Goal: Obtain resource: Download file/media

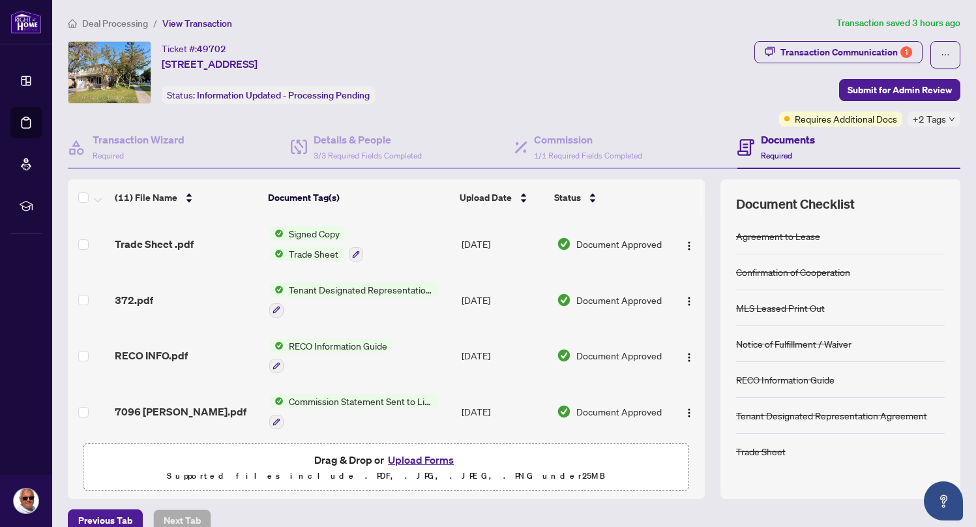
scroll to position [78, 0]
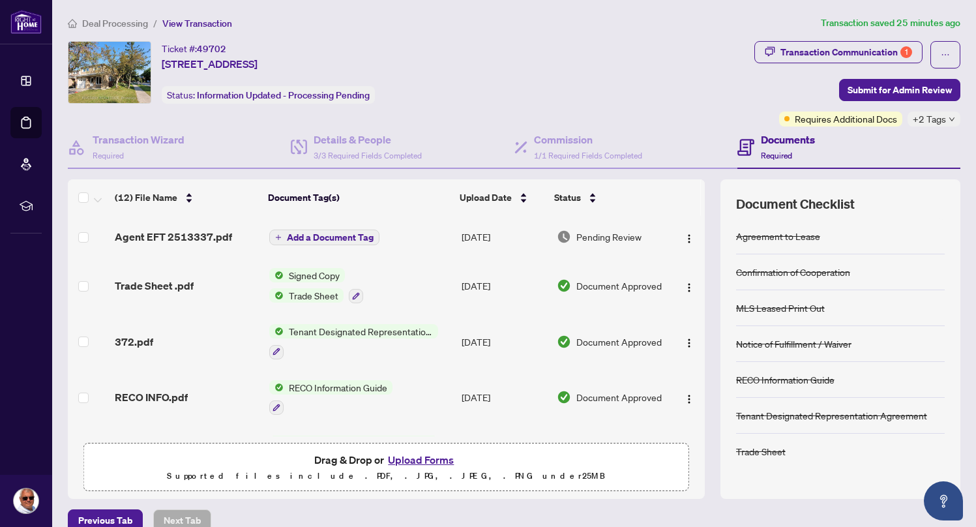
click at [172, 232] on span "Agent EFT 2513337.pdf" at bounding box center [173, 237] width 117 height 16
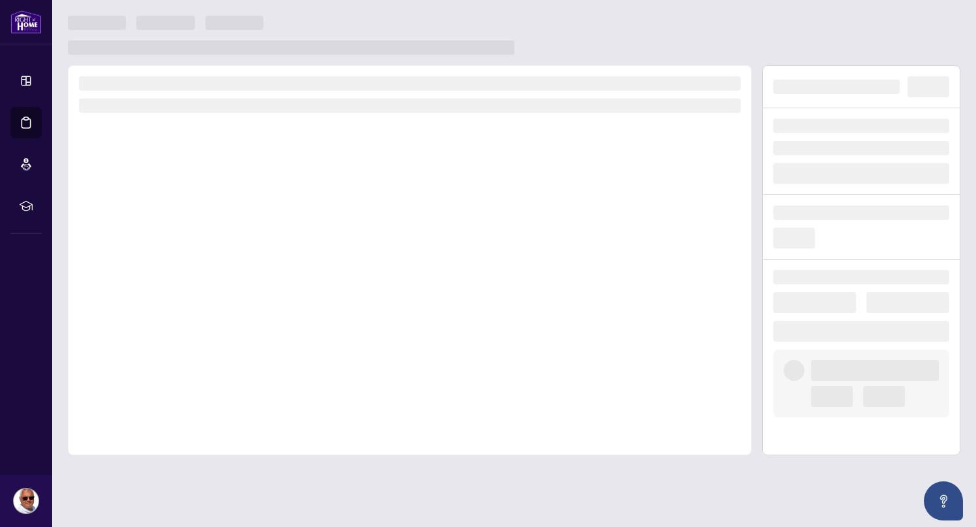
click at [172, 232] on div at bounding box center [410, 260] width 684 height 390
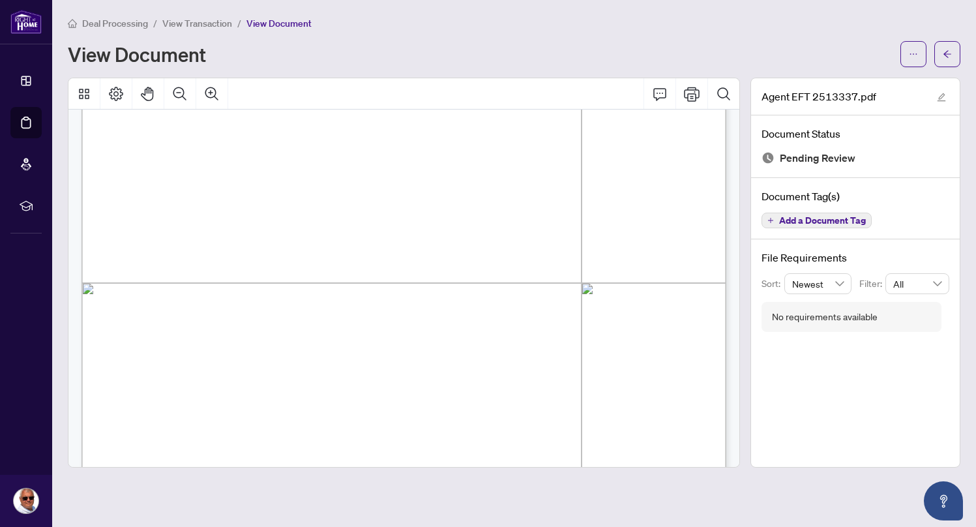
scroll to position [344, 0]
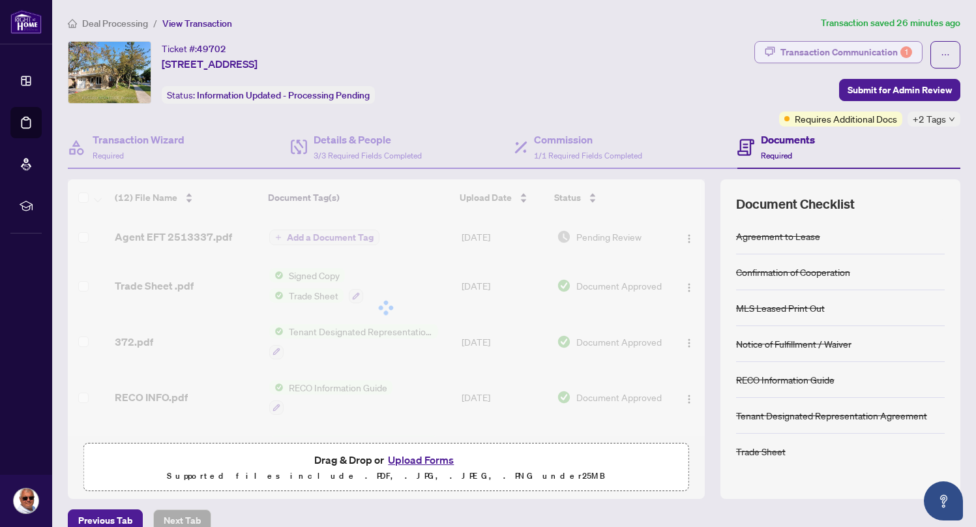
click at [844, 53] on div "Transaction Communication 1" at bounding box center [847, 52] width 132 height 21
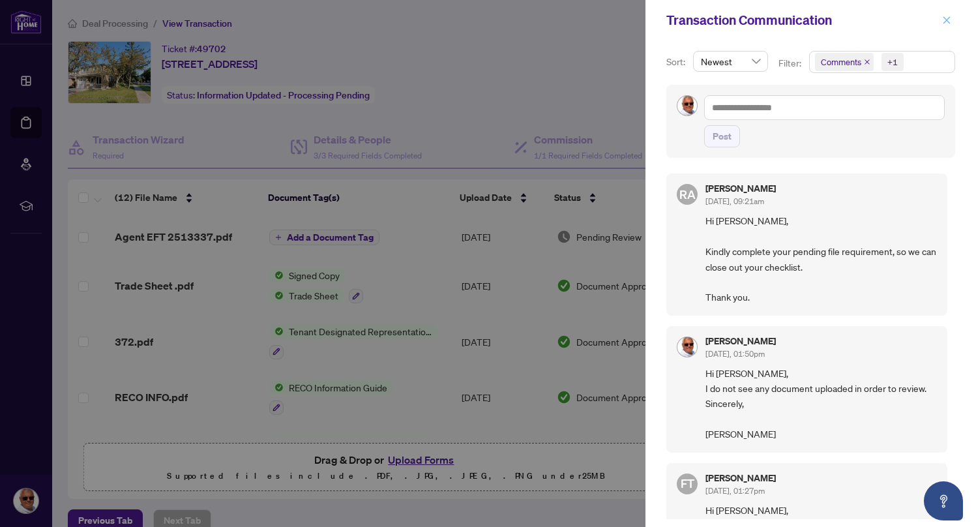
click at [947, 20] on icon "close" at bounding box center [947, 19] width 7 height 7
